Goal: Transaction & Acquisition: Purchase product/service

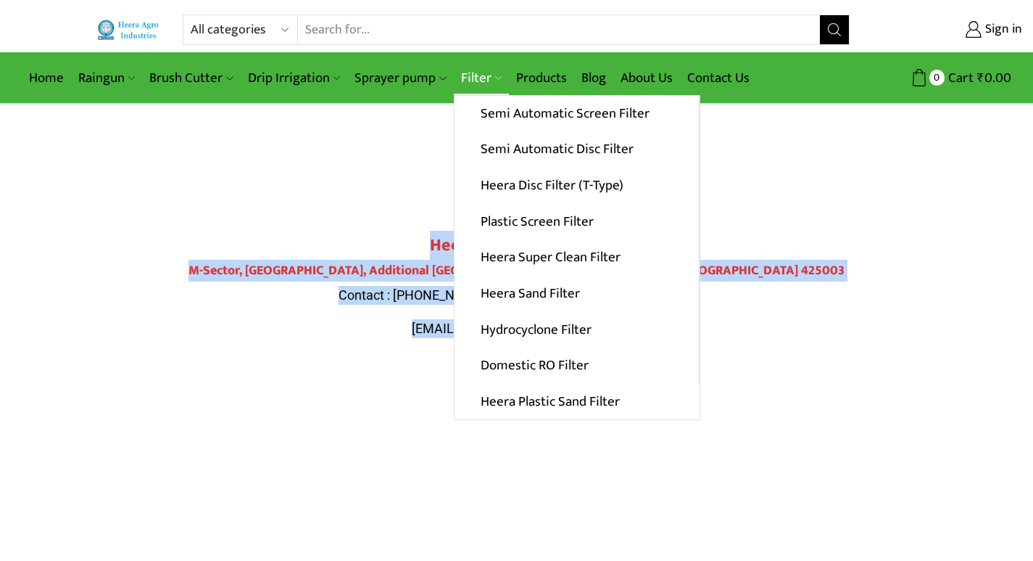
click at [476, 86] on link "Filter" at bounding box center [481, 78] width 55 height 34
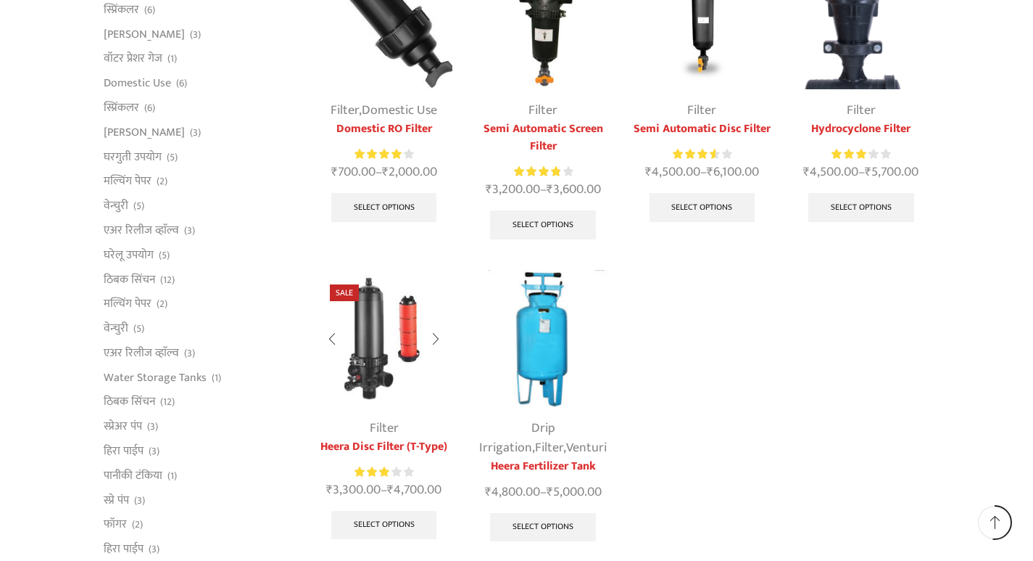
scroll to position [725, 0]
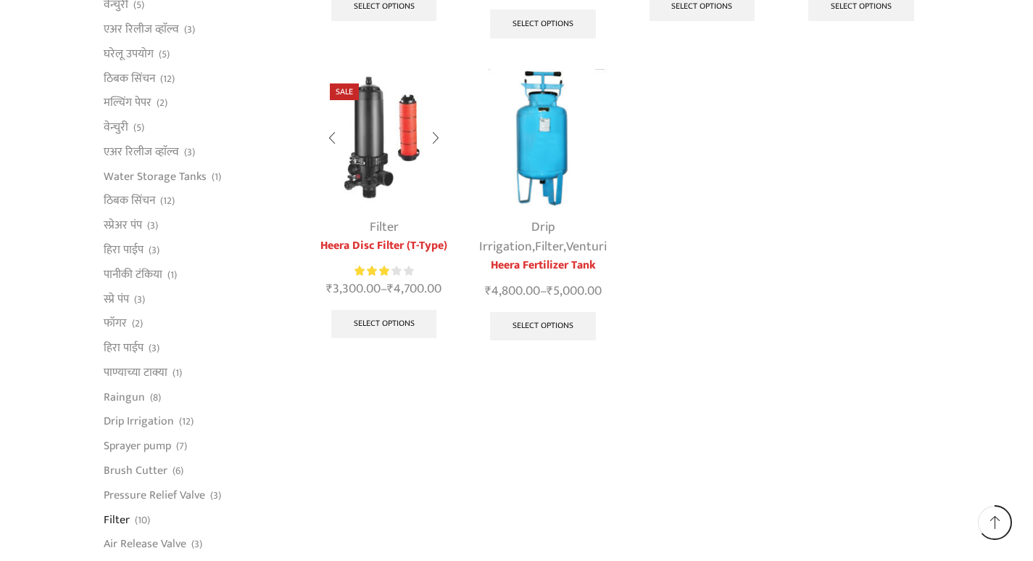
click at [379, 147] on img at bounding box center [383, 137] width 137 height 137
